Goal: Information Seeking & Learning: Learn about a topic

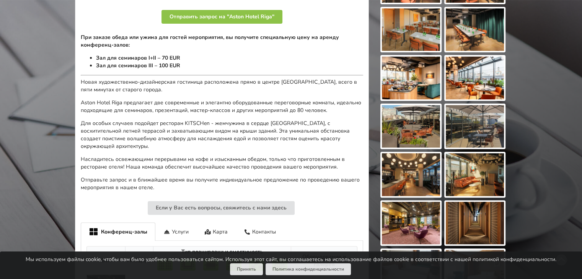
scroll to position [421, 0]
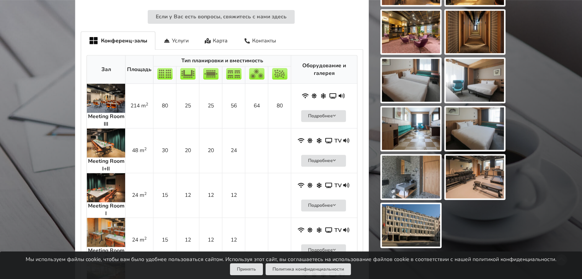
click at [108, 136] on img at bounding box center [106, 143] width 38 height 29
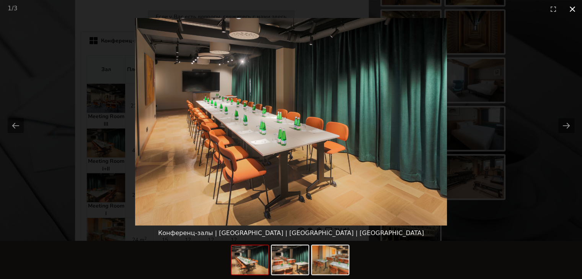
click at [398, 9] on button "Close gallery" at bounding box center [572, 9] width 19 height 18
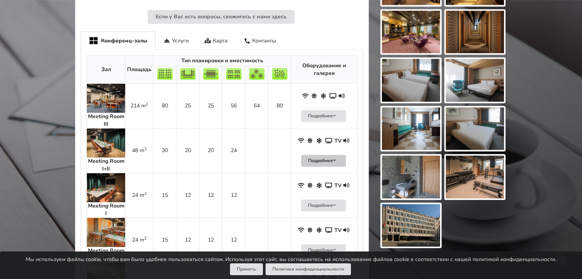
click at [326, 155] on button "Подробнее" at bounding box center [323, 161] width 45 height 12
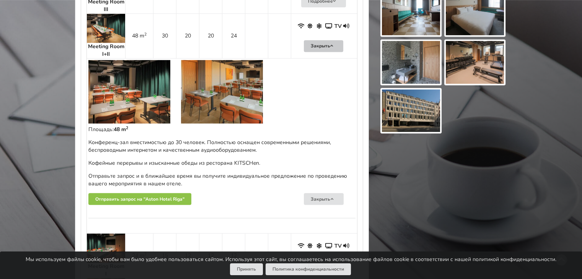
scroll to position [497, 0]
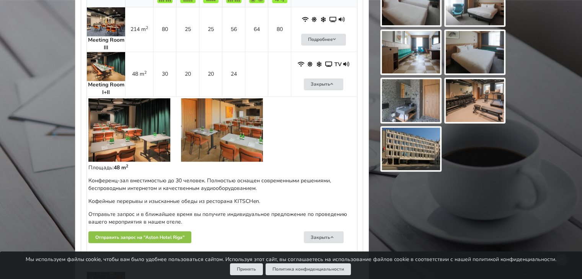
click at [138, 130] on img at bounding box center [129, 129] width 82 height 63
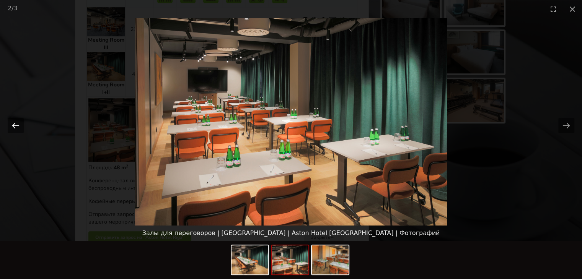
click at [17, 124] on button "Previous slide" at bounding box center [16, 125] width 16 height 15
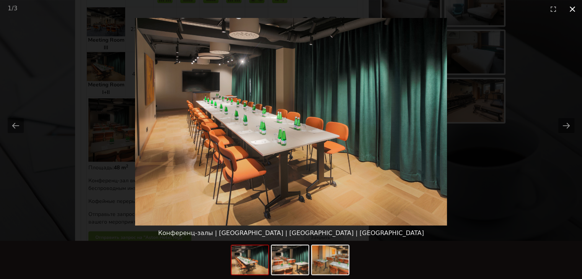
click at [398, 7] on button "Close gallery" at bounding box center [572, 9] width 19 height 18
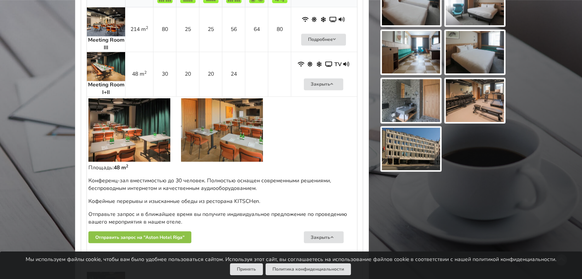
click at [225, 122] on img at bounding box center [222, 129] width 82 height 63
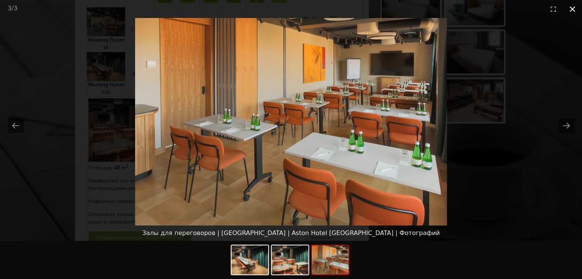
click at [398, 8] on button "Close gallery" at bounding box center [572, 9] width 19 height 18
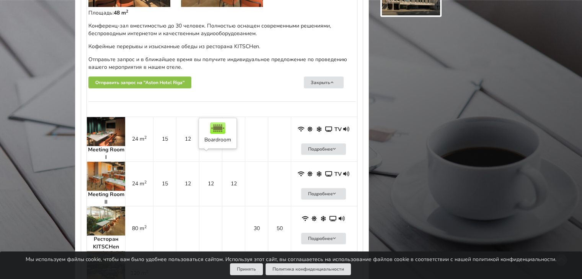
scroll to position [688, 0]
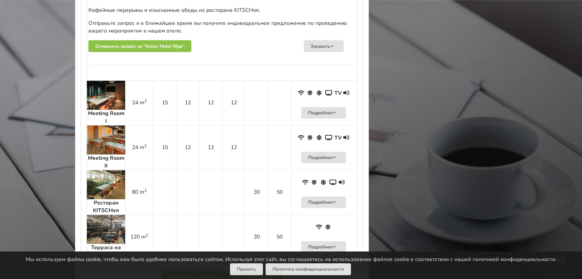
click at [107, 92] on img at bounding box center [106, 95] width 38 height 29
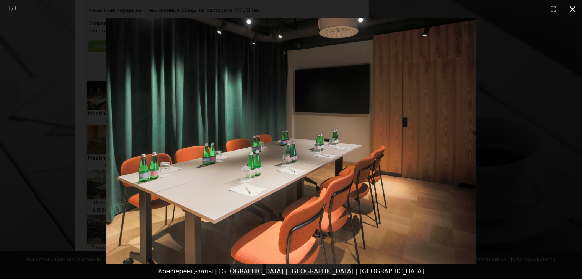
click at [398, 9] on button "Close gallery" at bounding box center [572, 9] width 19 height 18
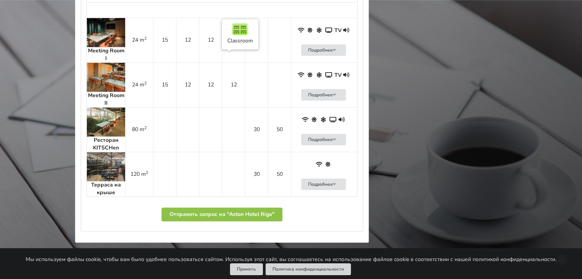
scroll to position [765, 0]
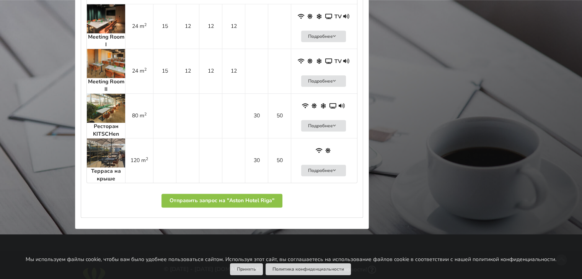
click at [103, 57] on img at bounding box center [106, 63] width 38 height 29
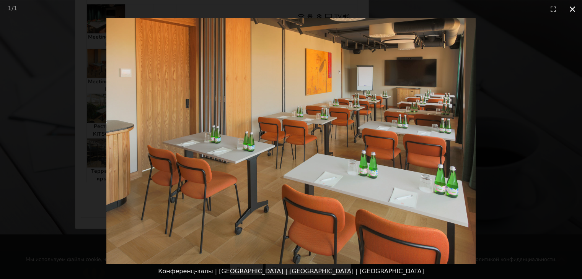
click at [398, 10] on button "Close gallery" at bounding box center [572, 9] width 19 height 18
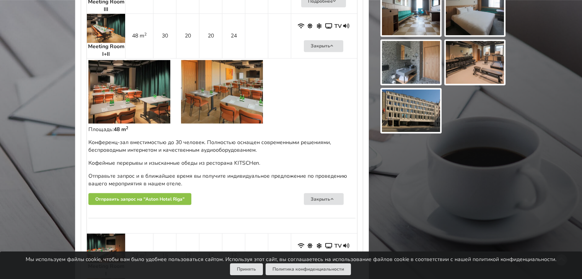
scroll to position [650, 0]
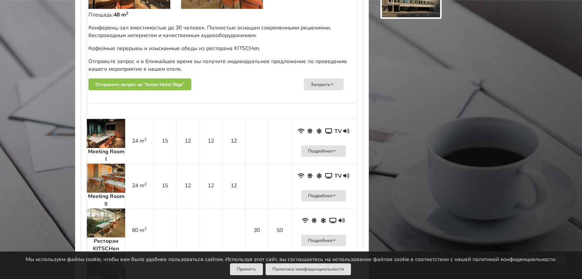
click at [102, 131] on img at bounding box center [106, 133] width 38 height 29
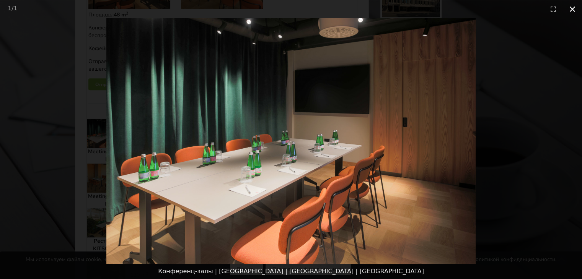
click at [398, 7] on button "Close gallery" at bounding box center [572, 9] width 19 height 18
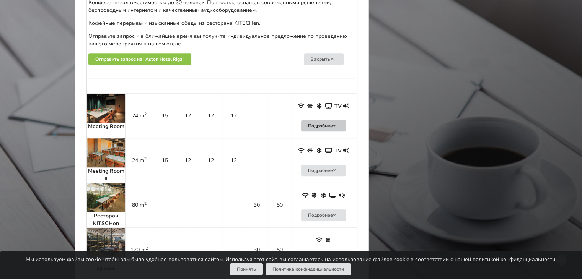
scroll to position [688, 0]
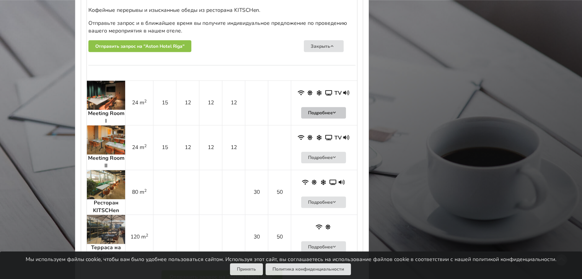
click at [338, 107] on button "Подробнее" at bounding box center [323, 113] width 45 height 12
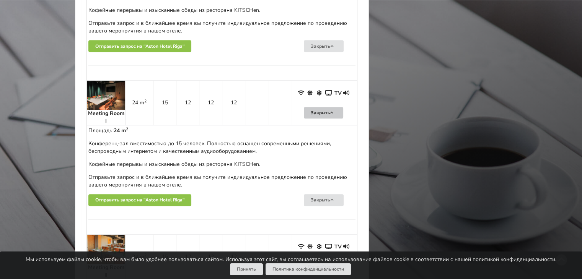
click at [337, 107] on button "Закрыть" at bounding box center [324, 113] width 40 height 12
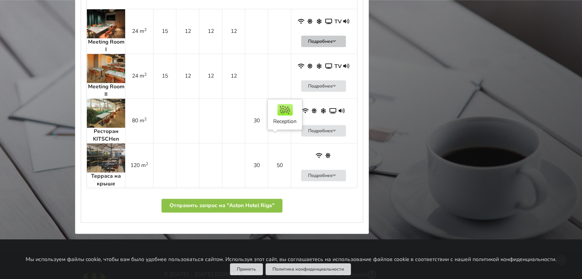
scroll to position [765, 0]
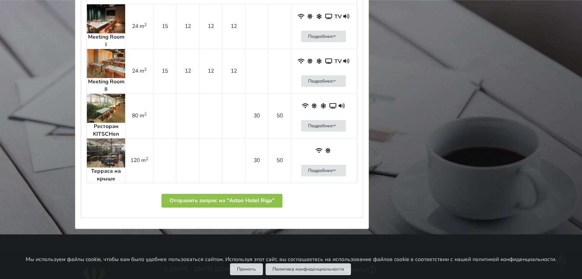
click at [105, 96] on img at bounding box center [106, 108] width 38 height 29
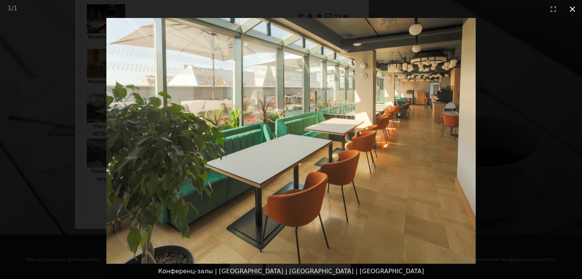
click at [398, 9] on button "Close gallery" at bounding box center [572, 9] width 19 height 18
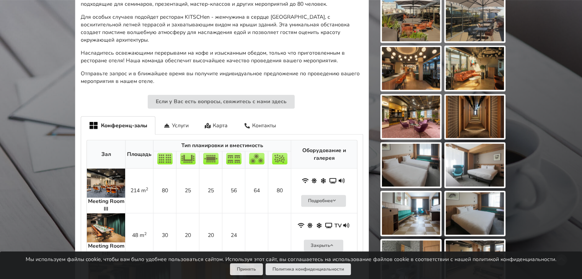
scroll to position [306, 0]
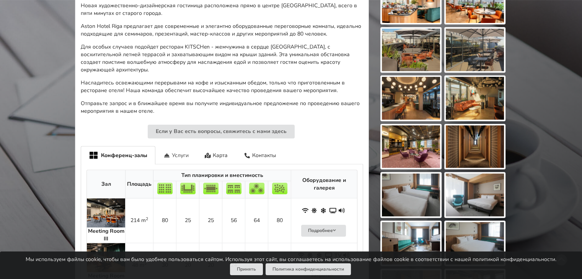
click at [171, 146] on div "Услуги" at bounding box center [175, 155] width 41 height 18
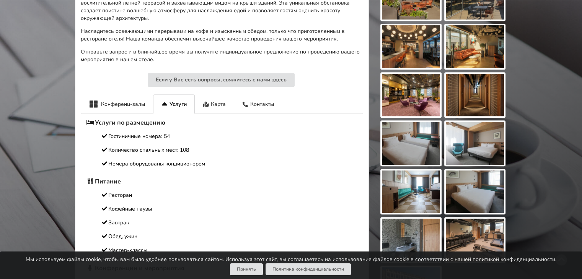
scroll to position [344, 0]
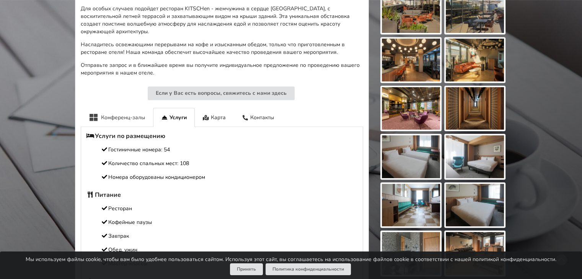
click at [115, 111] on div "Конференц-залы" at bounding box center [117, 117] width 72 height 19
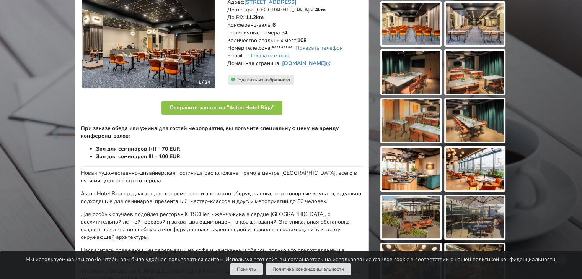
scroll to position [76, 0]
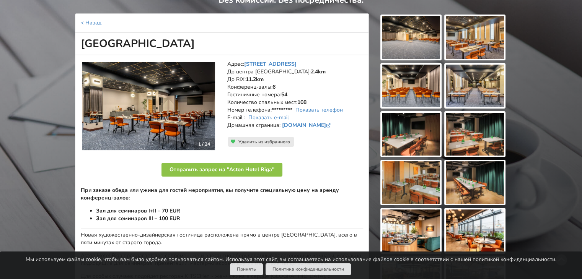
click at [398, 85] on img at bounding box center [411, 86] width 58 height 43
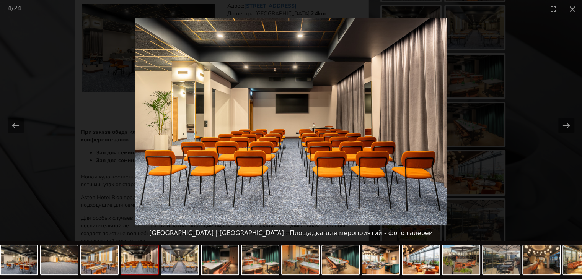
scroll to position [153, 0]
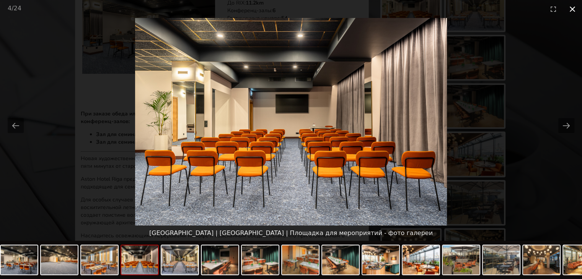
click at [398, 10] on button "Close gallery" at bounding box center [572, 9] width 19 height 18
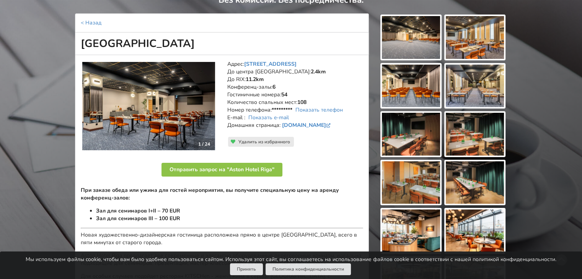
click at [398, 49] on img at bounding box center [411, 37] width 58 height 43
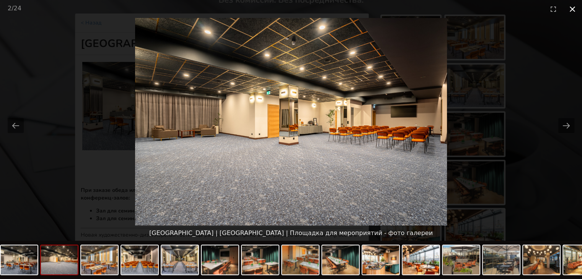
click at [398, 10] on button "Close gallery" at bounding box center [572, 9] width 19 height 18
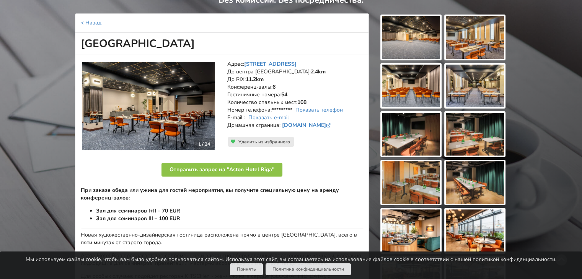
click at [398, 46] on img at bounding box center [475, 37] width 58 height 43
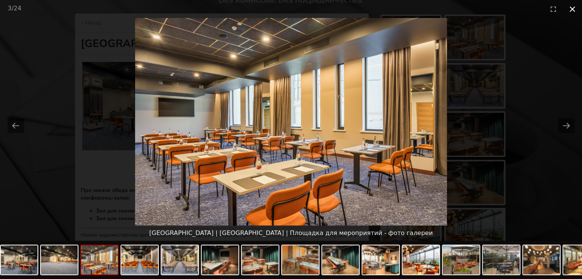
click at [398, 10] on button "Close gallery" at bounding box center [572, 9] width 19 height 18
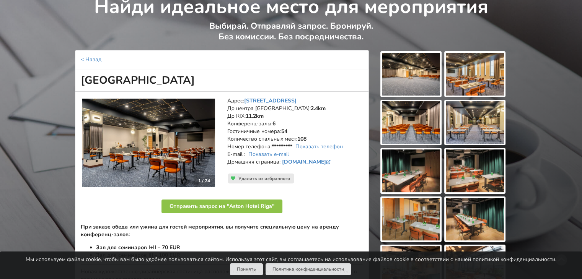
scroll to position [38, 0]
